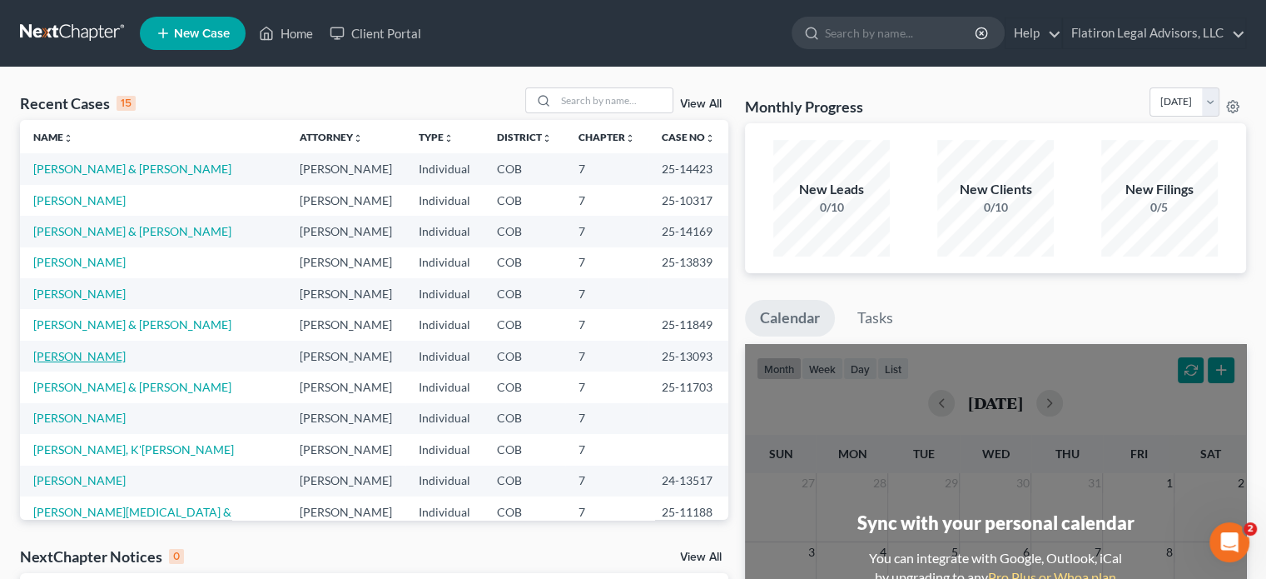
click at [98, 357] on link "[PERSON_NAME]" at bounding box center [79, 356] width 92 height 14
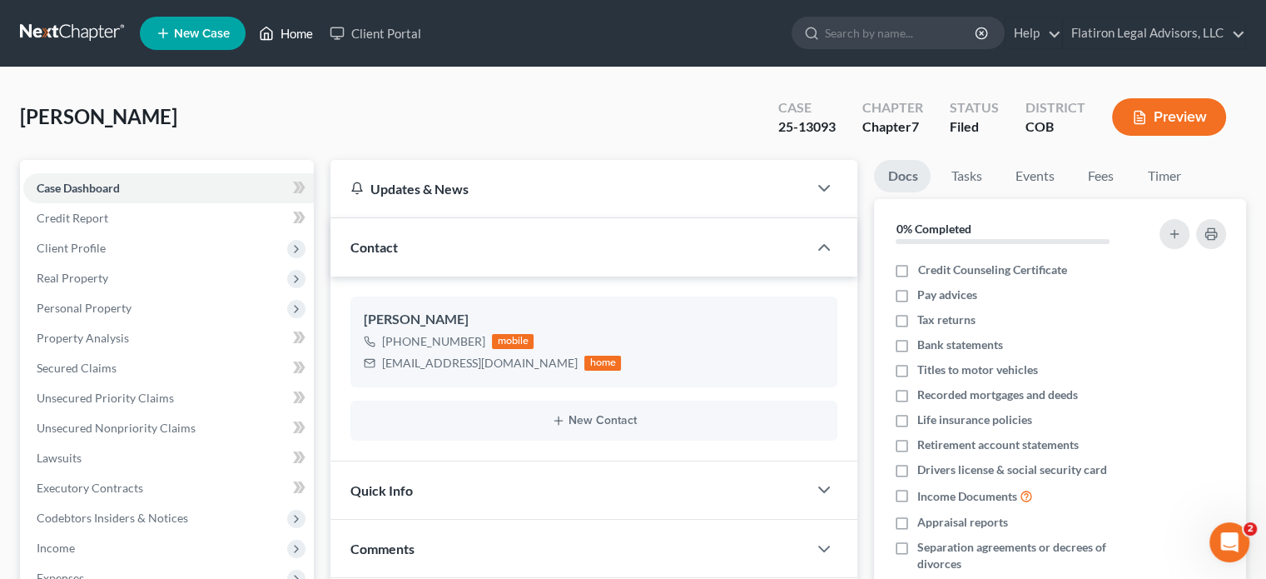
click at [296, 31] on link "Home" at bounding box center [286, 33] width 71 height 30
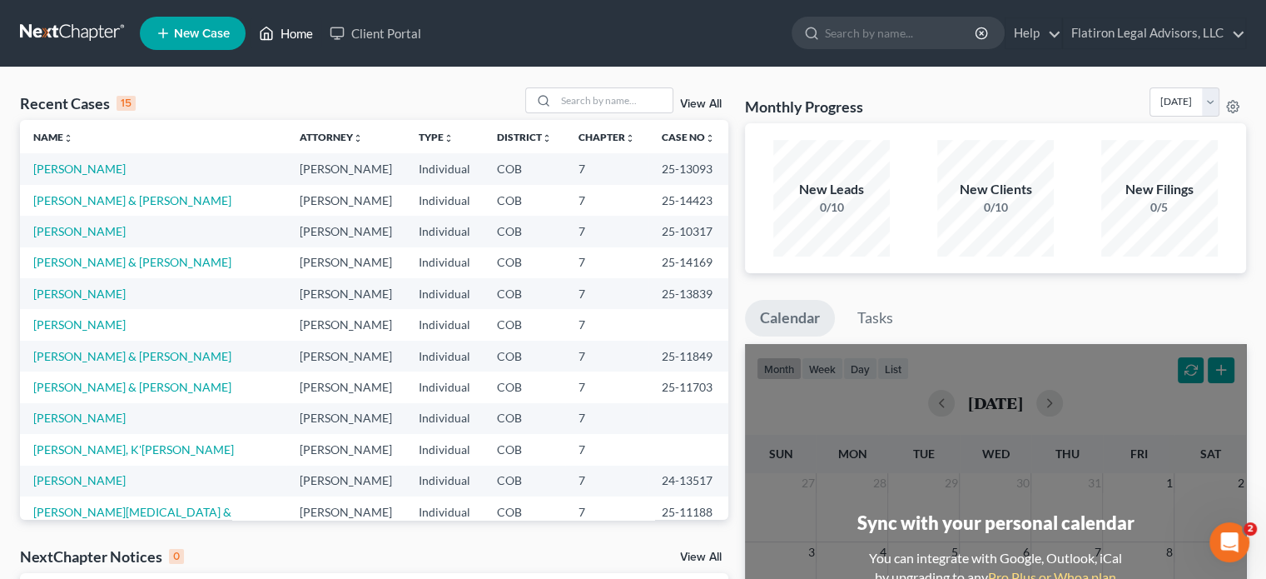
scroll to position [83, 0]
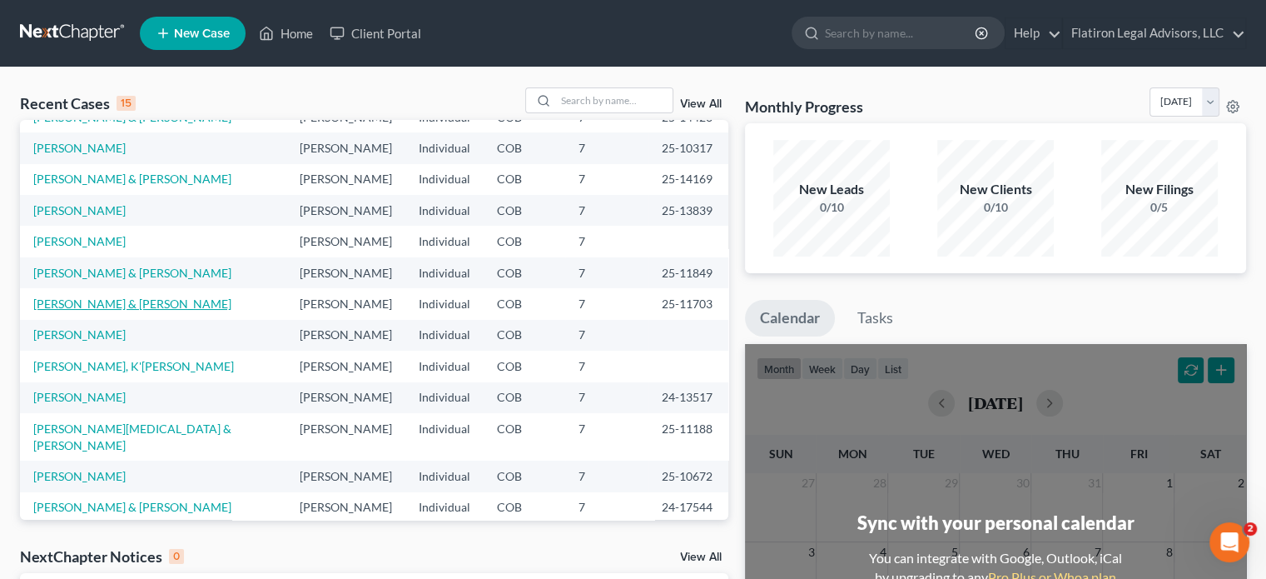
click at [117, 306] on link "[PERSON_NAME] & [PERSON_NAME]" at bounding box center [132, 303] width 198 height 14
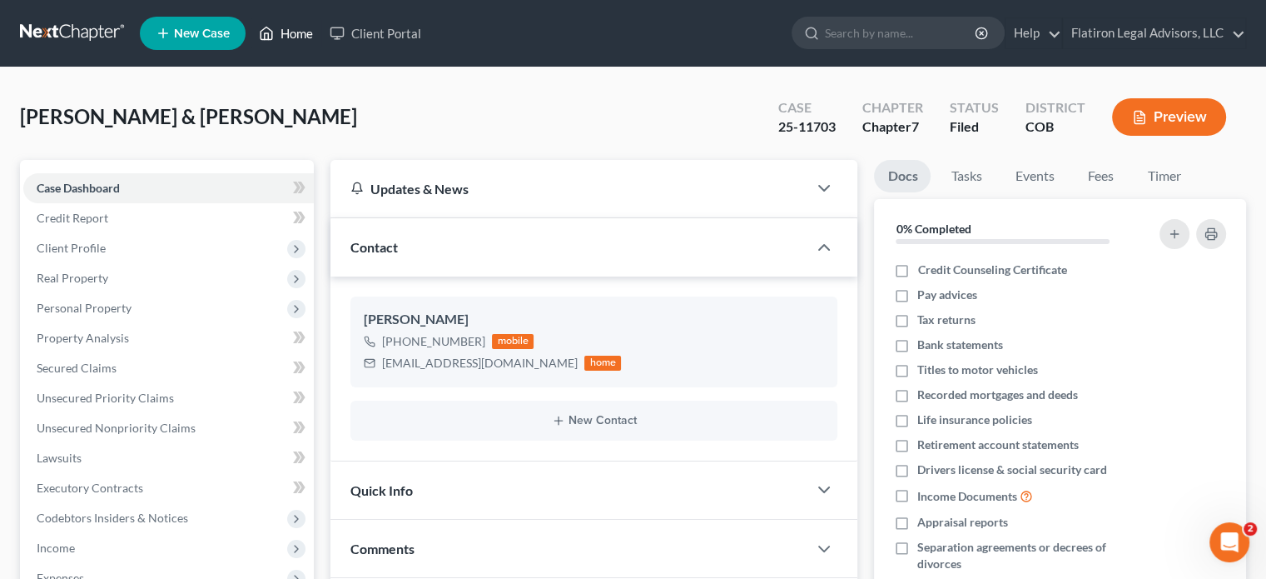
click at [296, 32] on link "Home" at bounding box center [286, 33] width 71 height 30
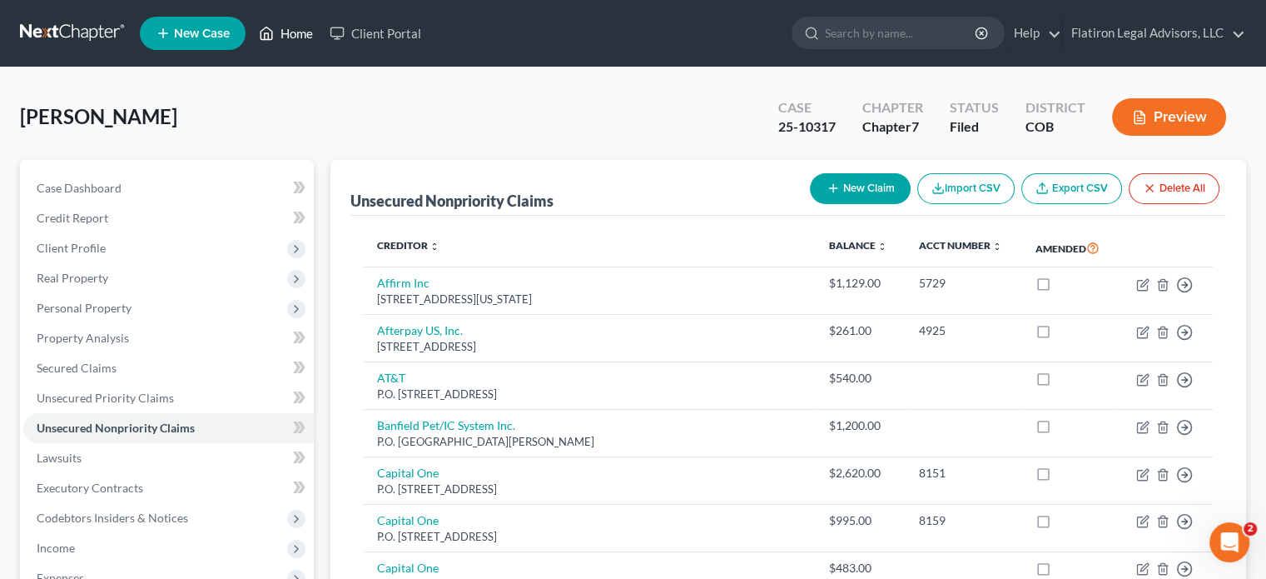
click at [296, 30] on link "Home" at bounding box center [286, 33] width 71 height 30
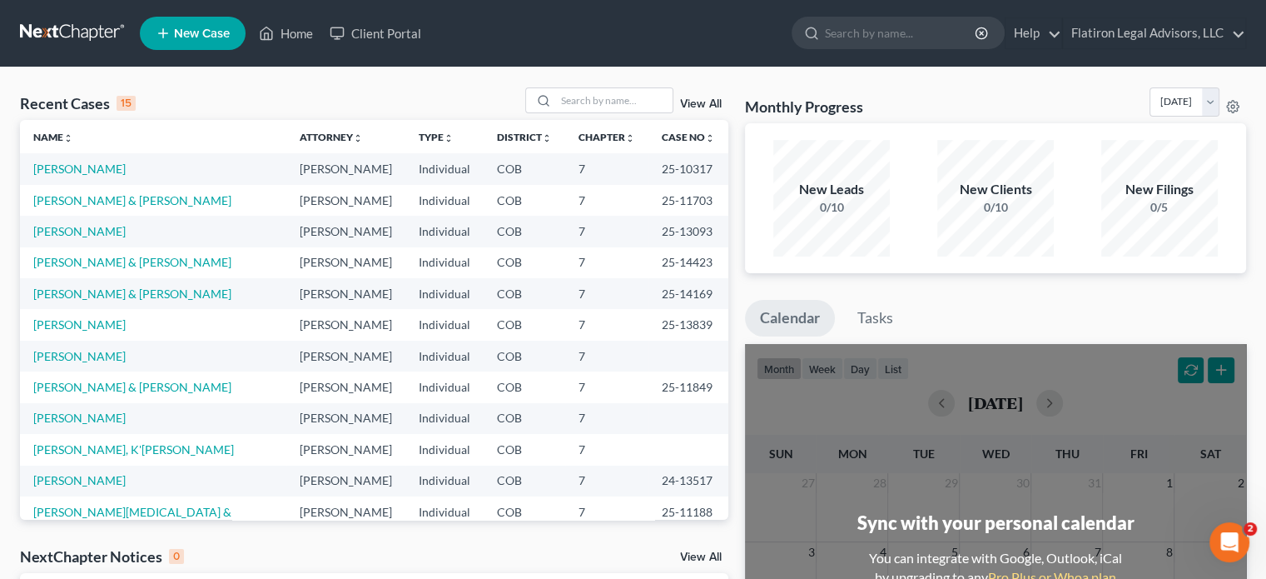
click at [203, 32] on span "New Case" at bounding box center [202, 33] width 56 height 12
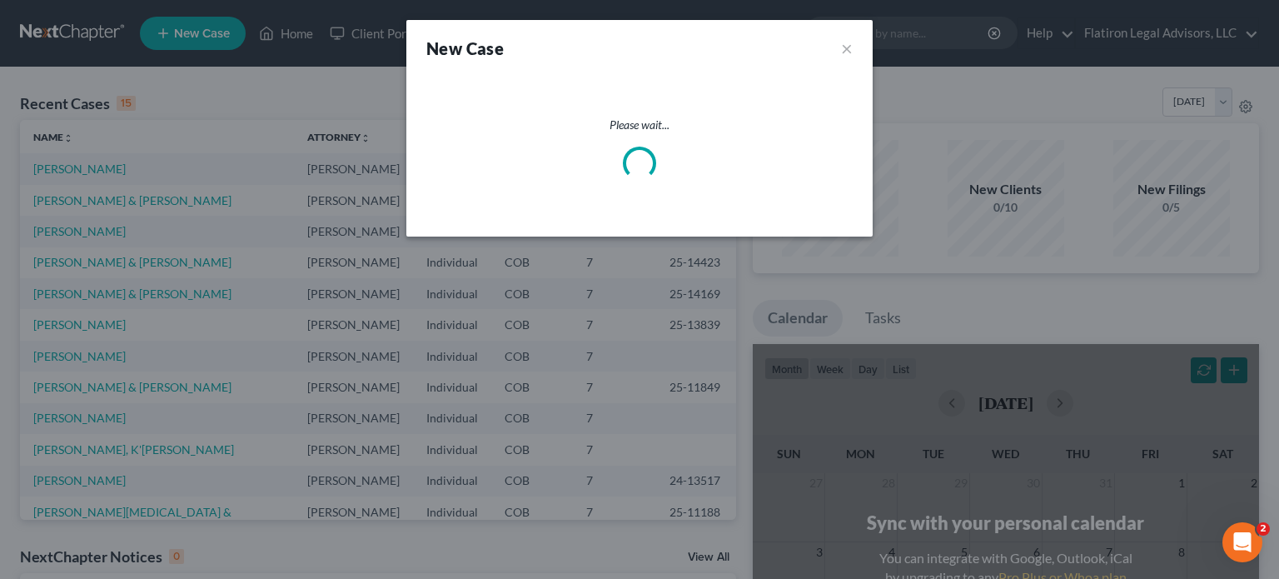
select select "11"
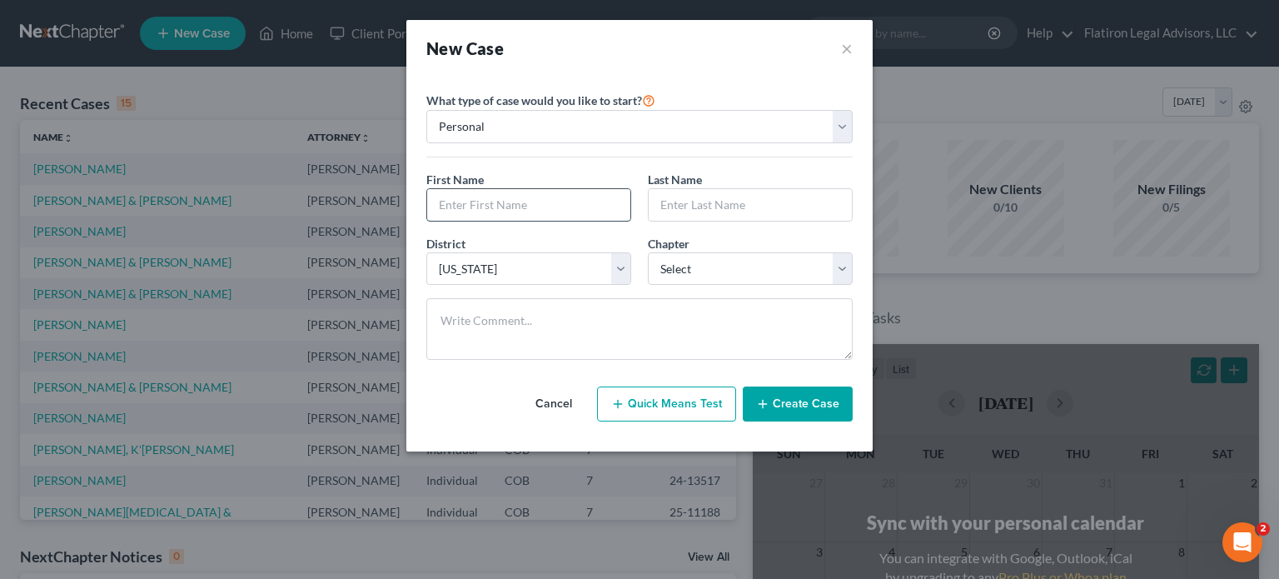
click at [437, 206] on input "text" at bounding box center [528, 205] width 203 height 32
type input "[PERSON_NAME]"
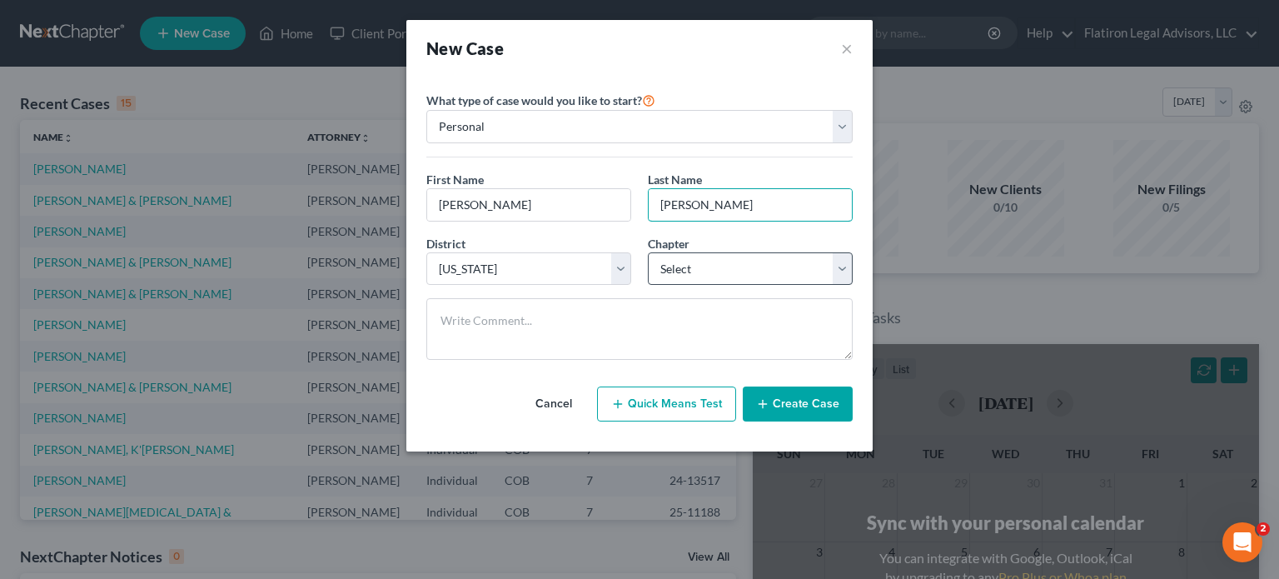
type input "[PERSON_NAME]"
click at [836, 266] on select "Select 7 11 12 13" at bounding box center [750, 268] width 205 height 33
select select "0"
click at [648, 252] on select "Select 7 11 12 13" at bounding box center [750, 268] width 205 height 33
click at [803, 402] on button "Create Case" at bounding box center [798, 403] width 110 height 35
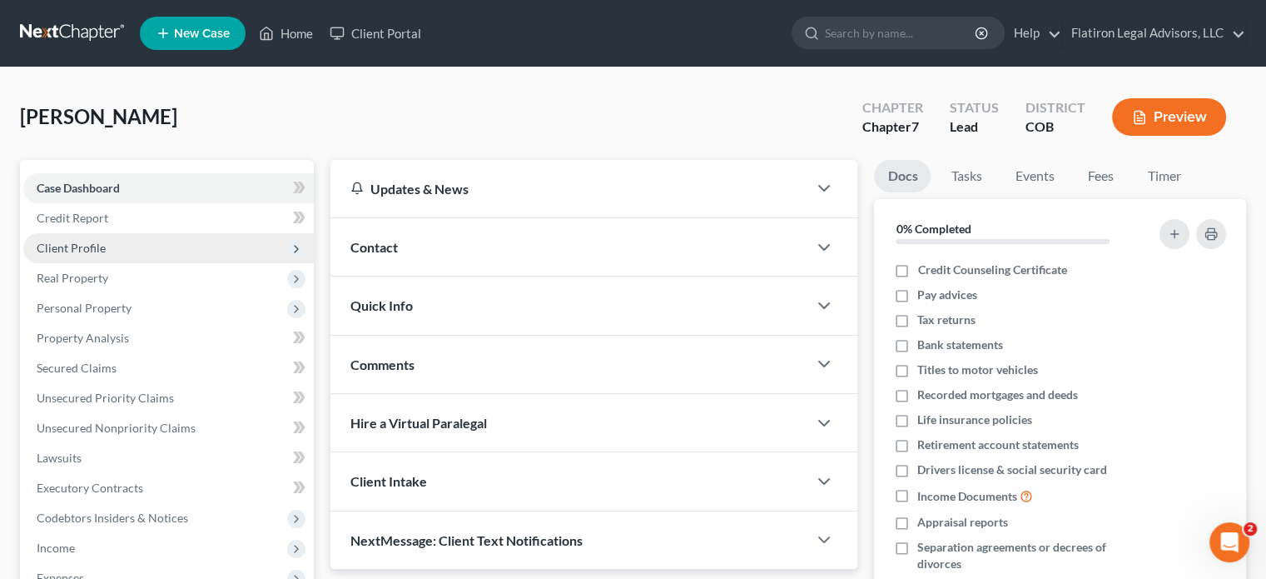
click at [162, 238] on span "Client Profile" at bounding box center [168, 248] width 291 height 30
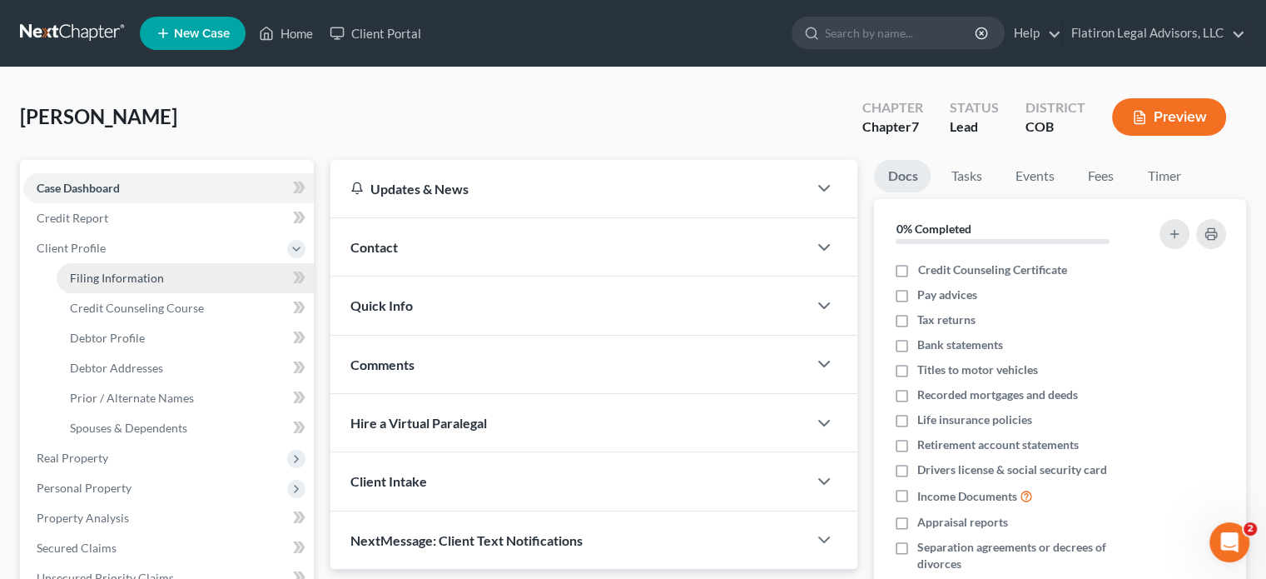
click at [160, 276] on span "Filing Information" at bounding box center [117, 278] width 94 height 14
select select "1"
select select "0"
select select "11"
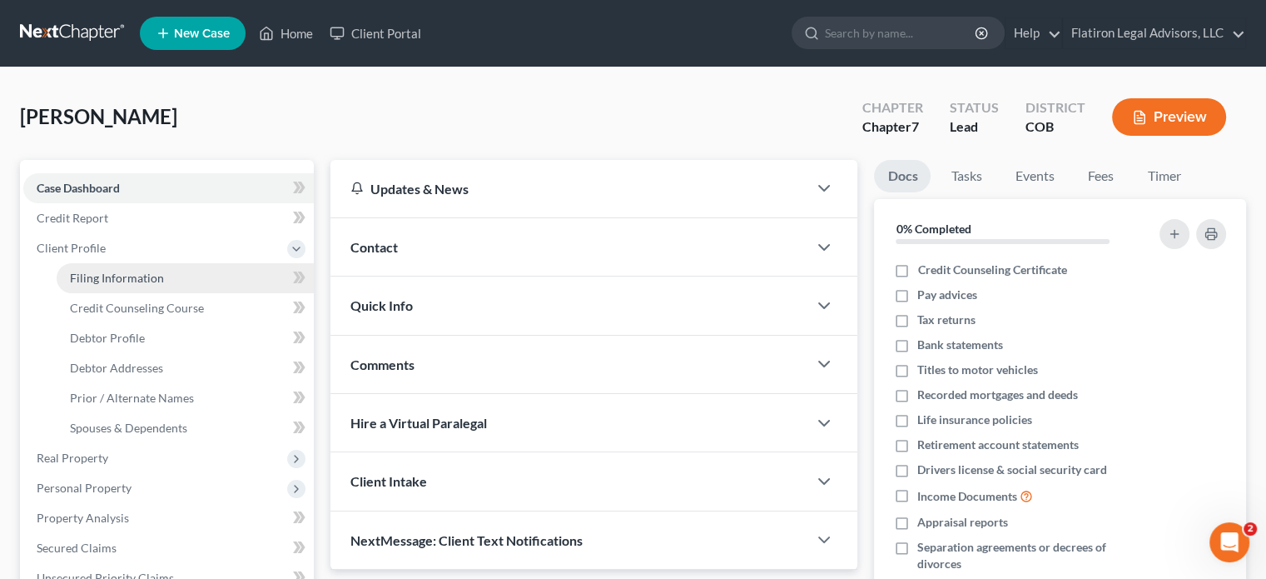
select select "5"
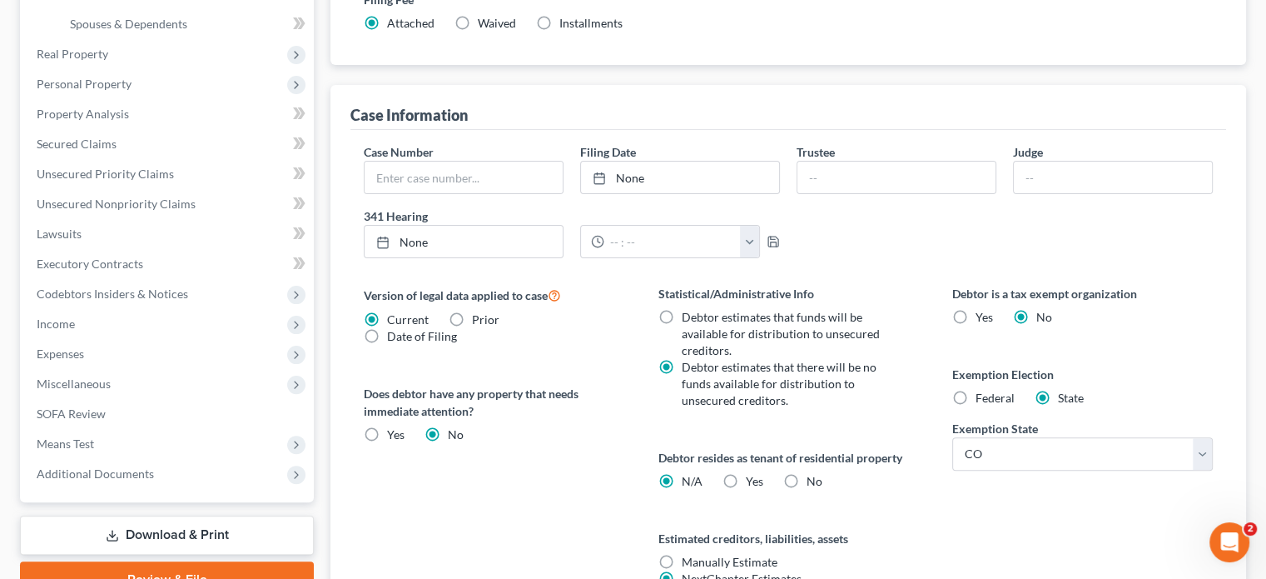
scroll to position [416, 0]
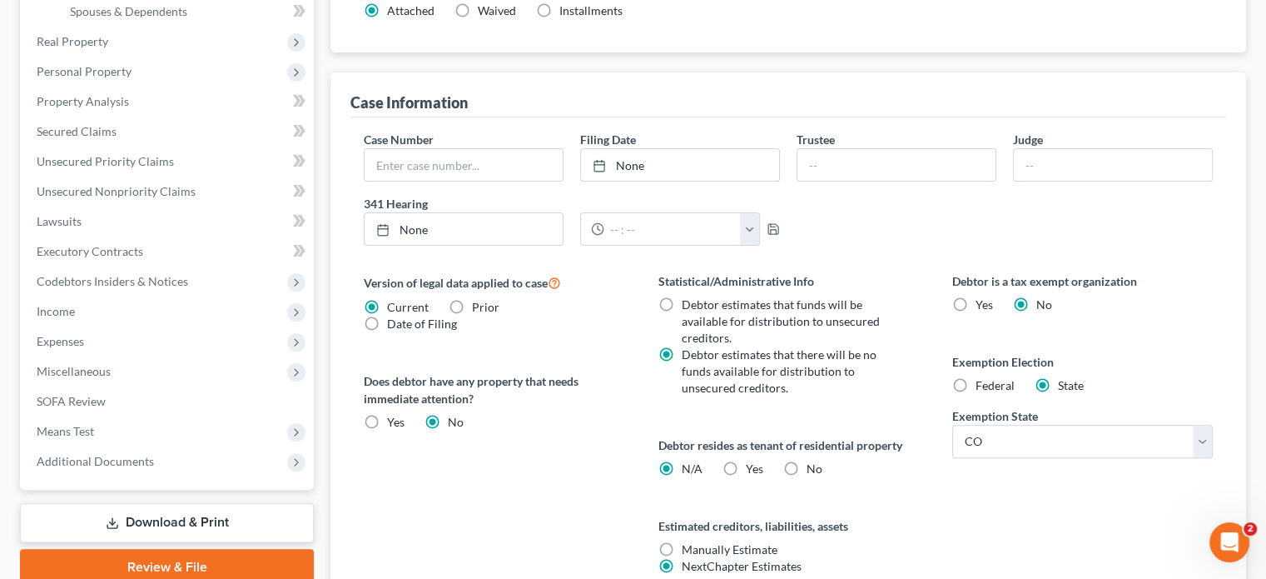
click at [807, 465] on label "No" at bounding box center [815, 468] width 16 height 17
click at [813, 465] on input "No" at bounding box center [818, 465] width 11 height 11
radio input "true"
radio input "false"
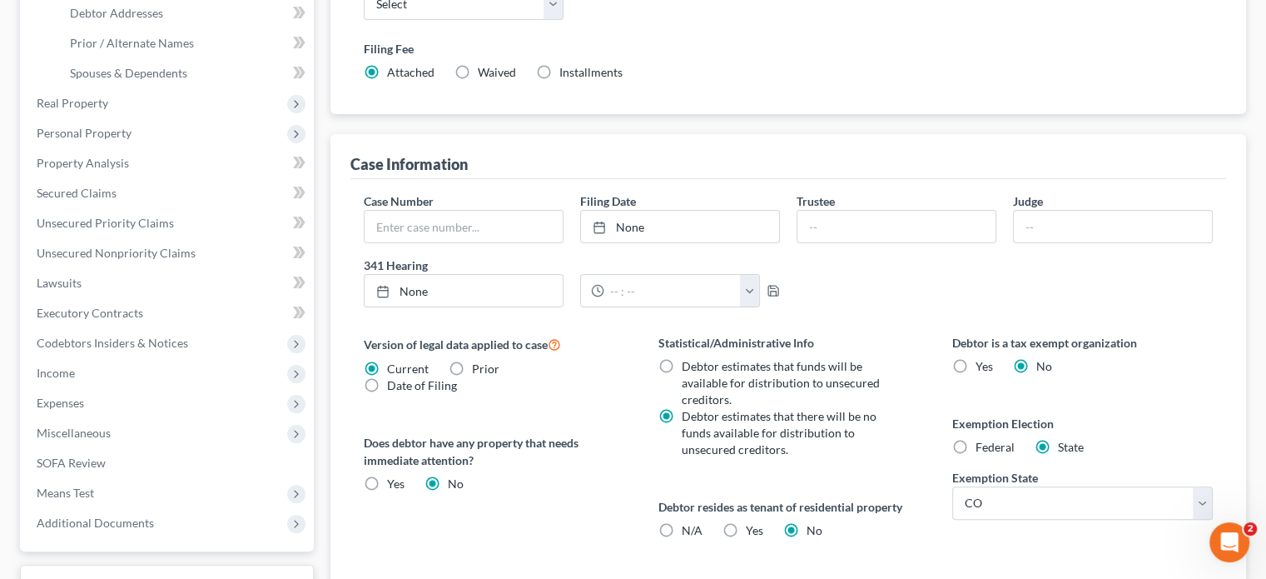
scroll to position [233, 0]
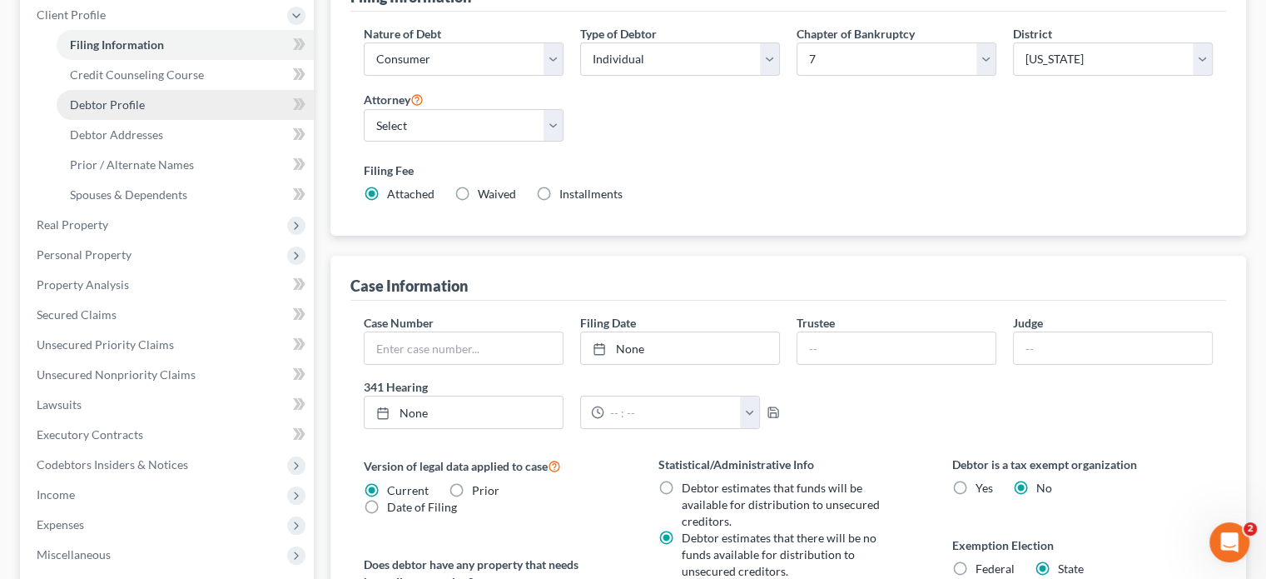
click at [155, 107] on link "Debtor Profile" at bounding box center [185, 105] width 257 height 30
select select "0"
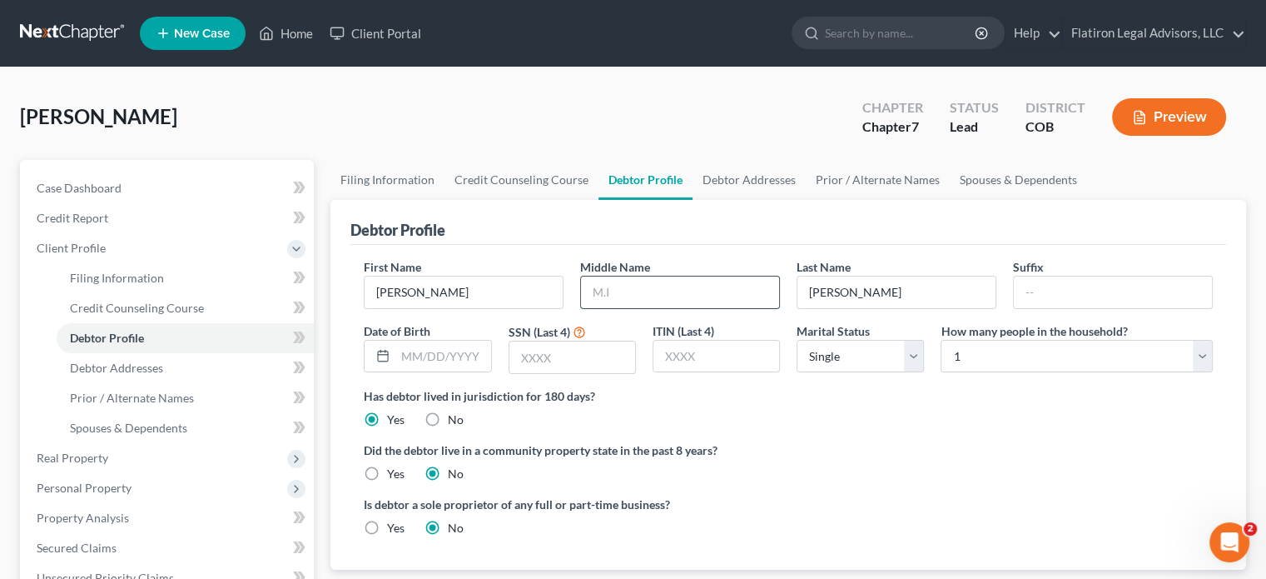
click at [648, 291] on input "text" at bounding box center [680, 292] width 198 height 32
type input "[PERSON_NAME]"
click at [437, 361] on input "text" at bounding box center [442, 357] width 95 height 32
type input "[DATE]"
type input "4366"
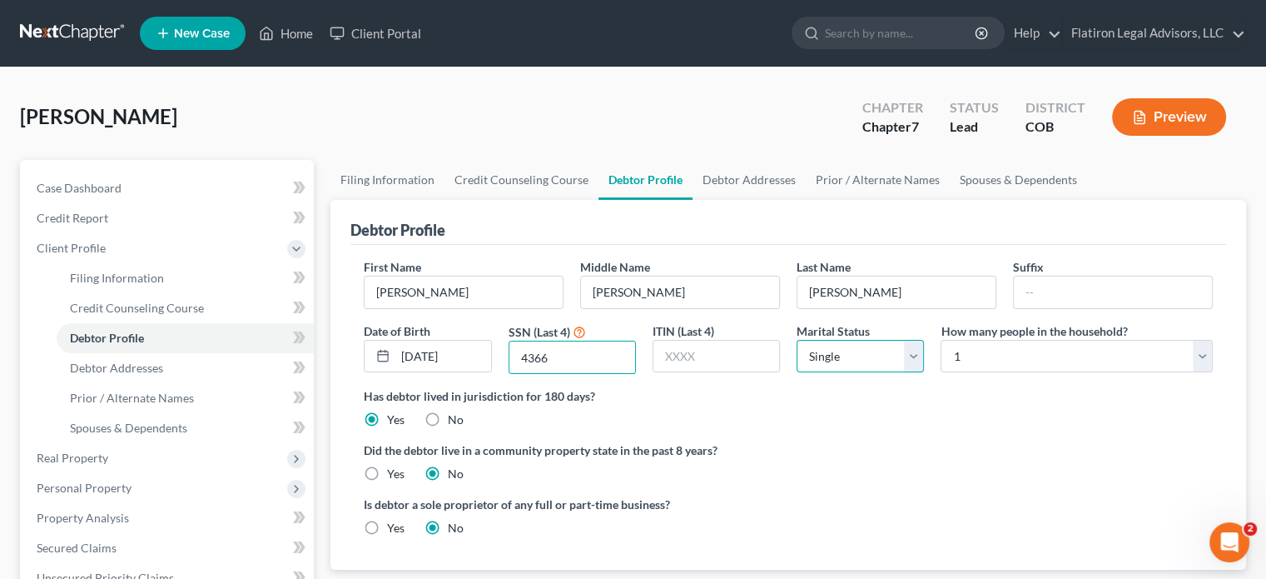
click at [910, 351] on select "Select Single Married Separated Divorced Widowed" at bounding box center [860, 356] width 127 height 33
select select "1"
click at [797, 340] on select "Select Single Married Separated Divorced Widowed" at bounding box center [860, 356] width 127 height 33
click at [1198, 362] on select "Select 1 2 3 4 5 6 7 8 9 10 11 12 13 14 15 16 17 18 19 20" at bounding box center [1077, 356] width 272 height 33
select select "4"
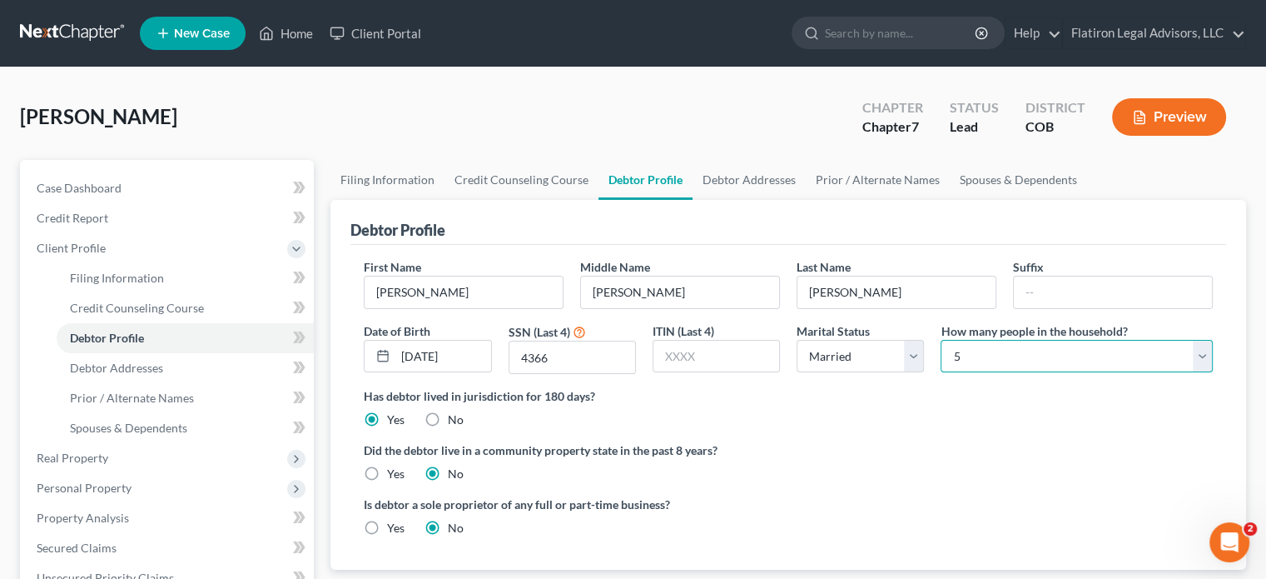
click at [941, 340] on select "Select 1 2 3 4 5 6 7 8 9 10 11 12 13 14 15 16 17 18 19 20" at bounding box center [1077, 356] width 272 height 33
click at [873, 443] on label "Did the debtor live in a community property state in the past 8 years?" at bounding box center [788, 449] width 849 height 17
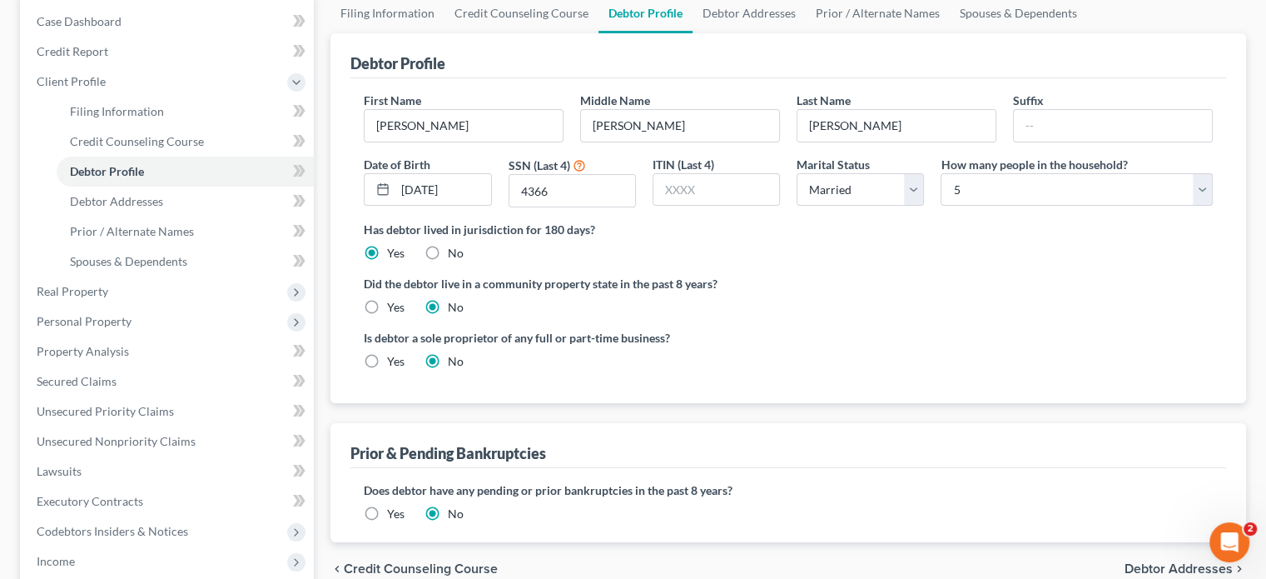
scroll to position [250, 0]
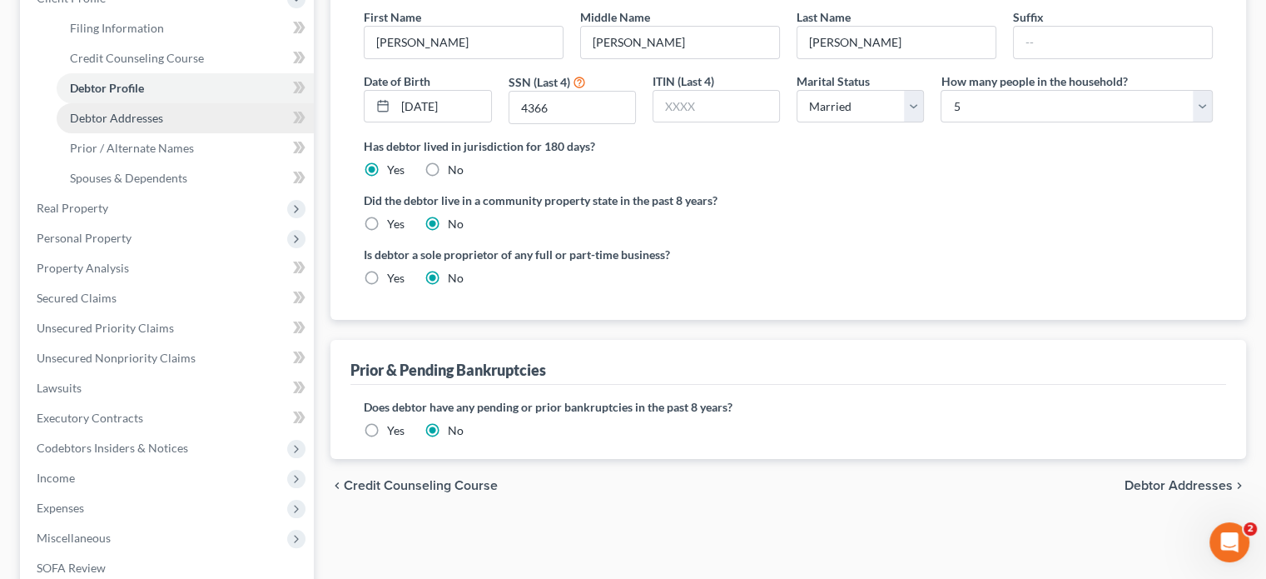
click at [139, 117] on span "Debtor Addresses" at bounding box center [116, 118] width 93 height 14
select select "0"
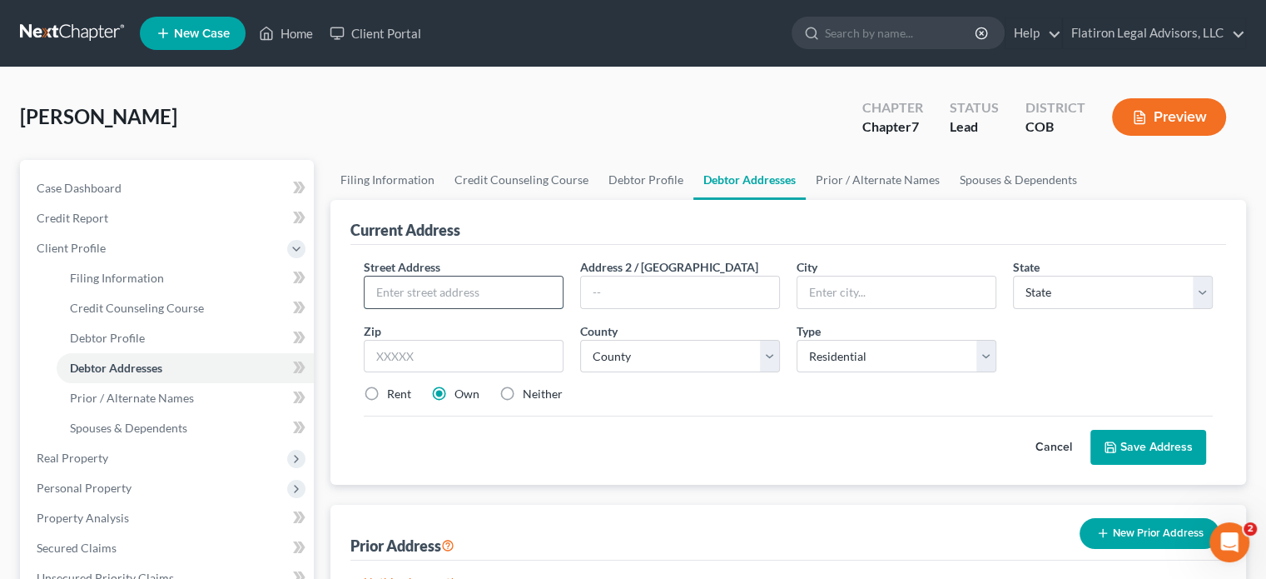
click at [458, 298] on input "text" at bounding box center [464, 292] width 198 height 32
click at [428, 291] on input "2852 Chomomile Dr" at bounding box center [464, 292] width 198 height 32
type input "[STREET_ADDRESS]"
click at [484, 356] on input "text" at bounding box center [464, 356] width 200 height 33
type input "81501"
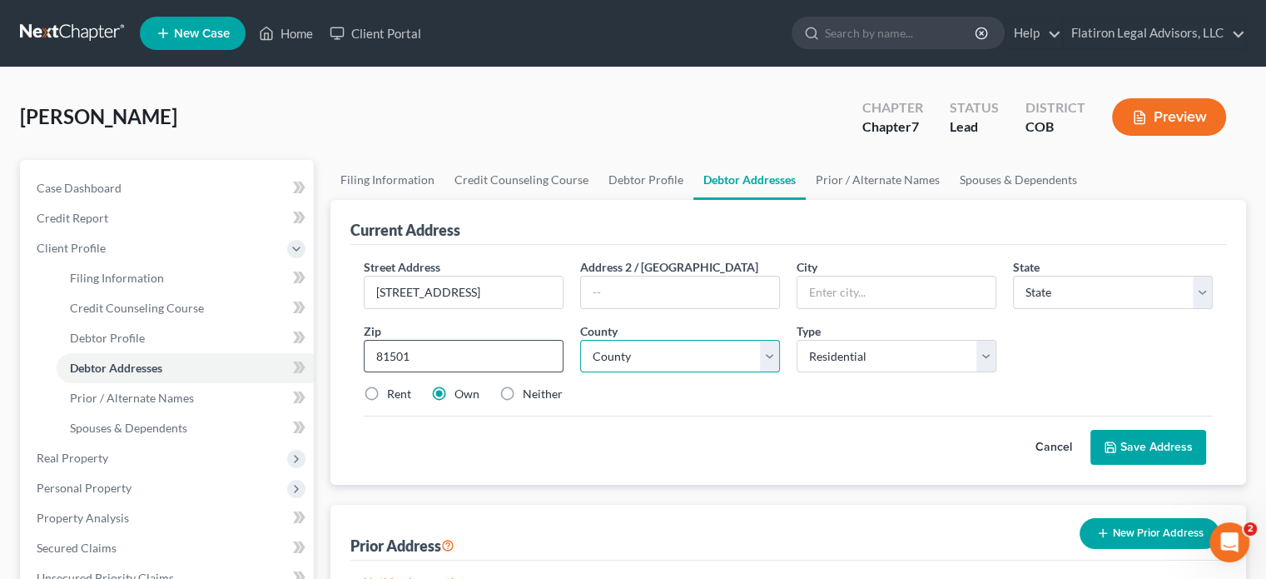
type input "[GEOGRAPHIC_DATA]"
select select "5"
click at [768, 351] on select "County [GEOGRAPHIC_DATA] [GEOGRAPHIC_DATA] [GEOGRAPHIC_DATA] [GEOGRAPHIC_DATA] …" at bounding box center [680, 356] width 200 height 33
select select "39"
click at [580, 340] on select "County [GEOGRAPHIC_DATA] [GEOGRAPHIC_DATA] [GEOGRAPHIC_DATA] [GEOGRAPHIC_DATA] …" at bounding box center [680, 356] width 200 height 33
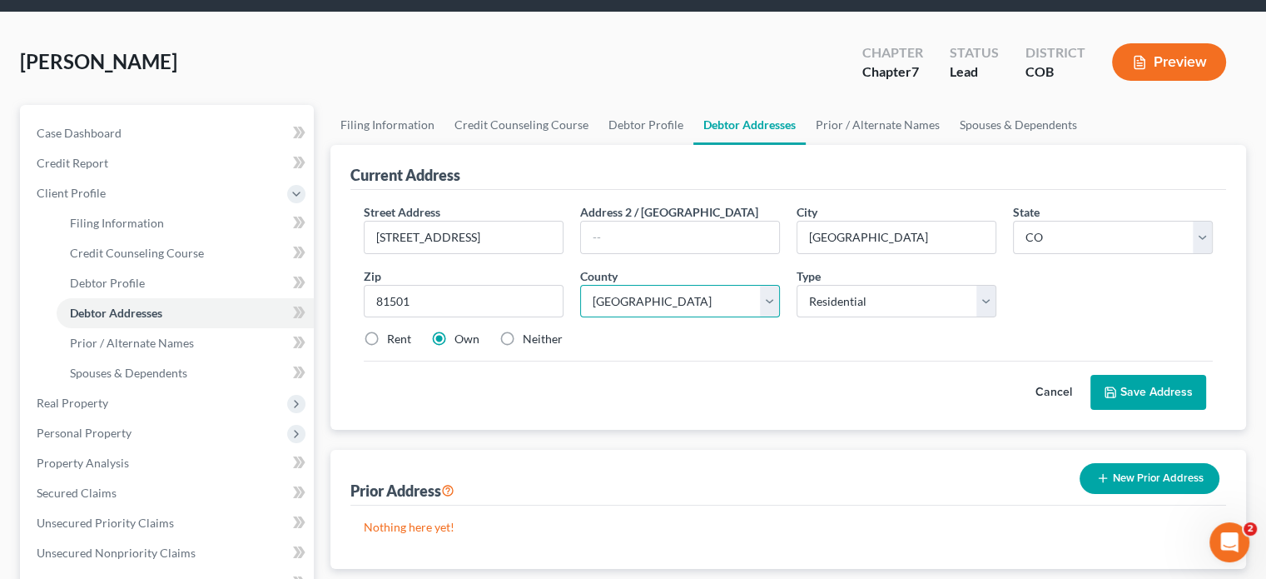
scroll to position [83, 0]
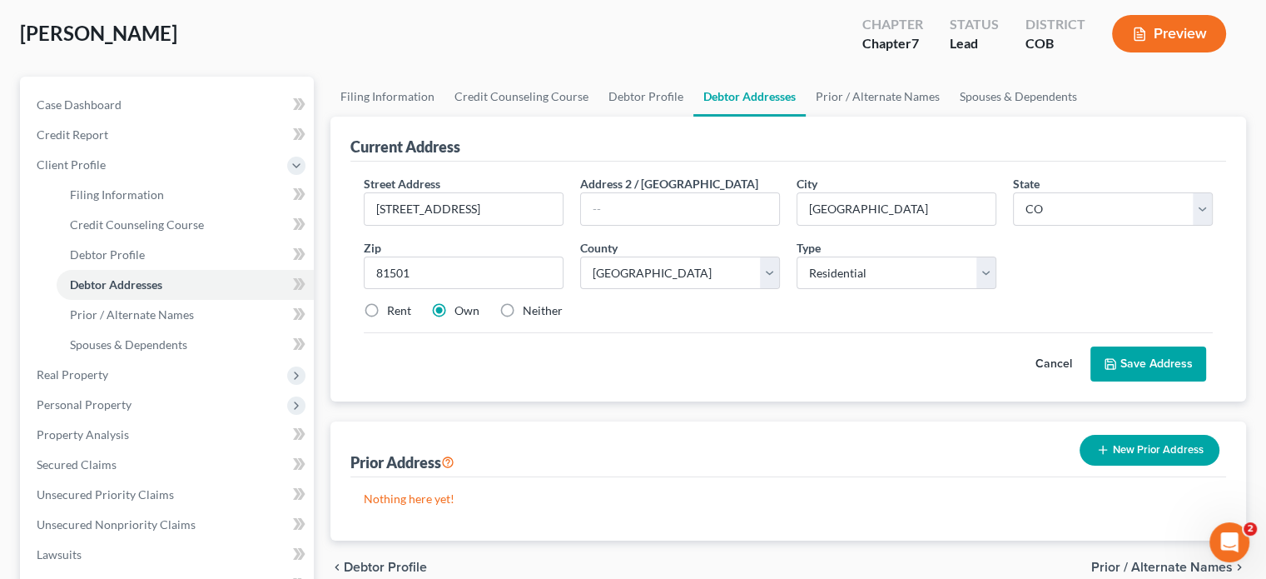
click at [1139, 359] on button "Save Address" at bounding box center [1149, 363] width 116 height 35
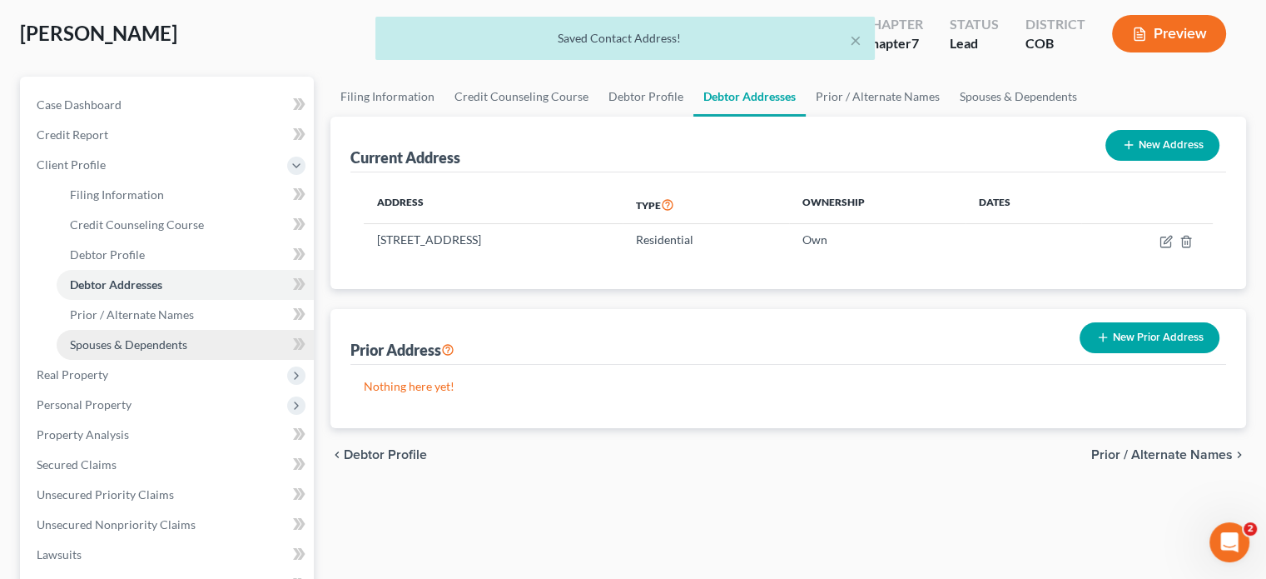
click at [191, 341] on link "Spouses & Dependents" at bounding box center [185, 345] width 257 height 30
